Goal: Find specific page/section: Find specific page/section

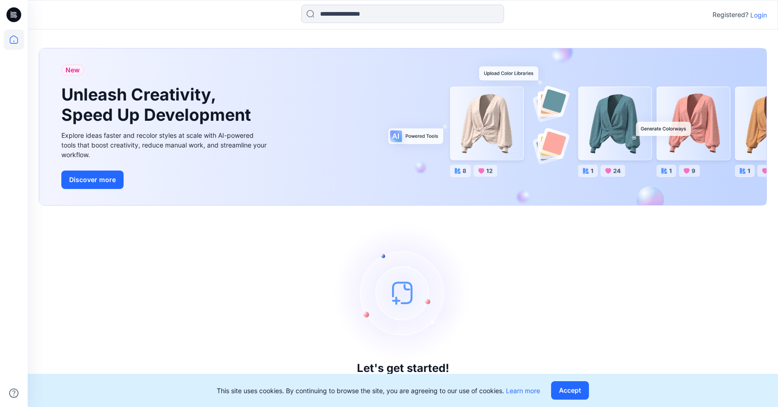
click at [767, 15] on div "Registered? Login" at bounding box center [403, 15] width 750 height 20
click at [765, 16] on p "Login" at bounding box center [758, 15] width 17 height 10
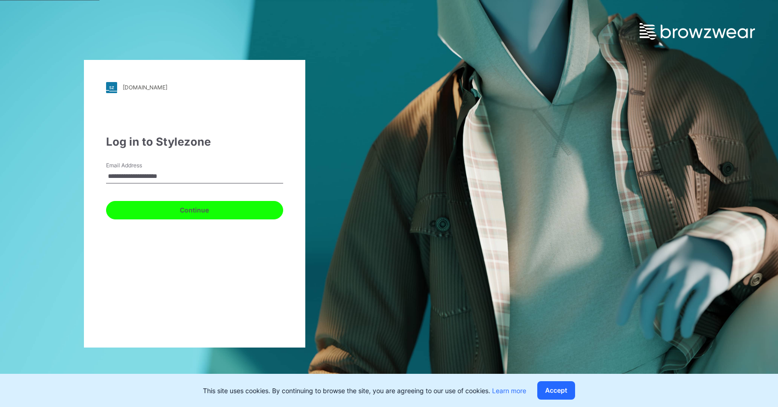
click at [212, 210] on button "Continue" at bounding box center [194, 210] width 177 height 18
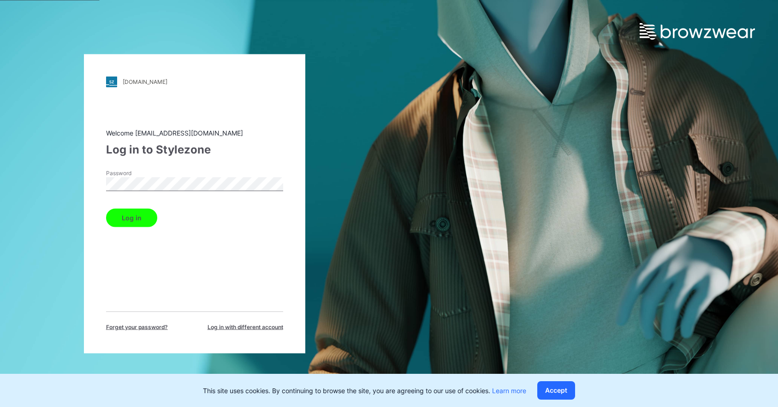
click at [126, 216] on button "Log in" at bounding box center [131, 217] width 51 height 18
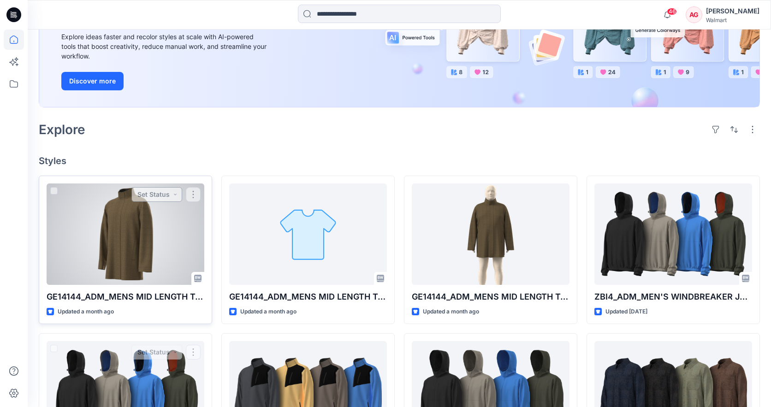
scroll to position [122, 0]
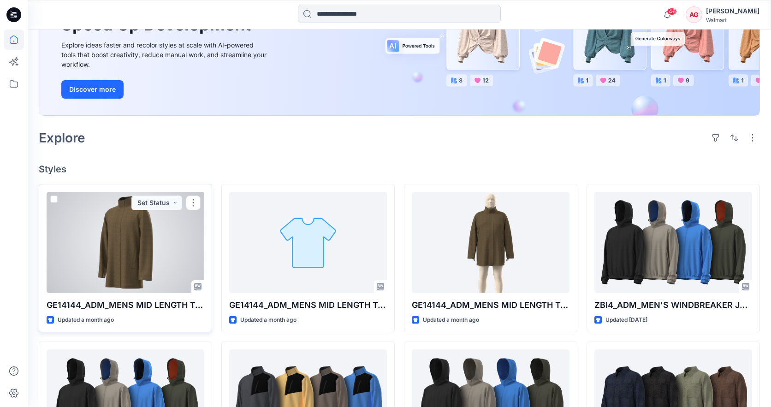
click at [134, 242] on div at bounding box center [126, 242] width 158 height 101
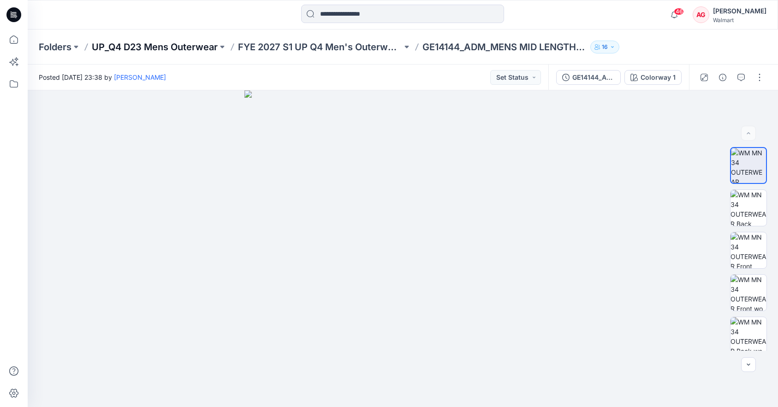
click at [169, 48] on p "UP_Q4 D23 Mens Outerwear" at bounding box center [155, 47] width 126 height 13
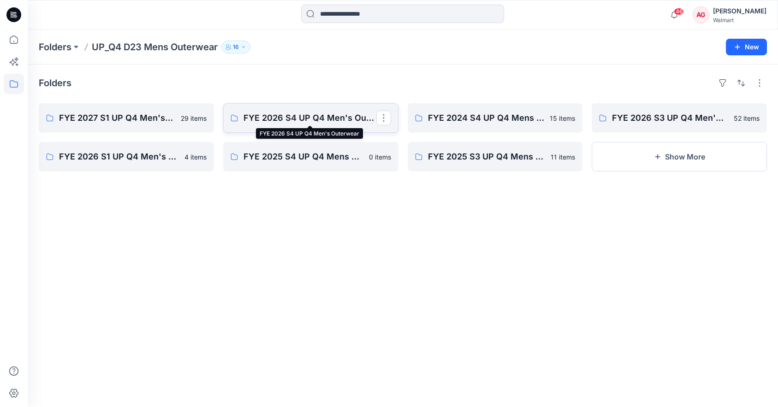
click at [328, 121] on p "FYE 2026 S4 UP Q4 Men's Outerwear" at bounding box center [309, 118] width 133 height 13
